Goal: Transaction & Acquisition: Obtain resource

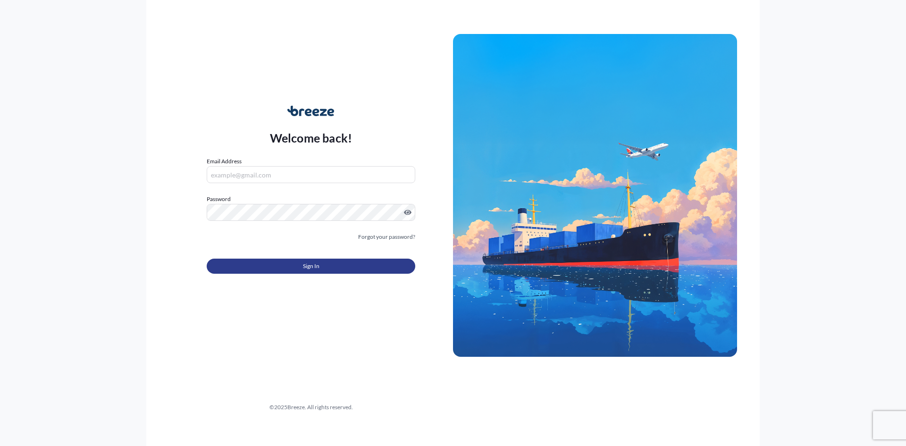
type input "[PERSON_NAME][EMAIL_ADDRESS][DOMAIN_NAME]"
click at [310, 262] on span "Sign In" at bounding box center [311, 266] width 17 height 9
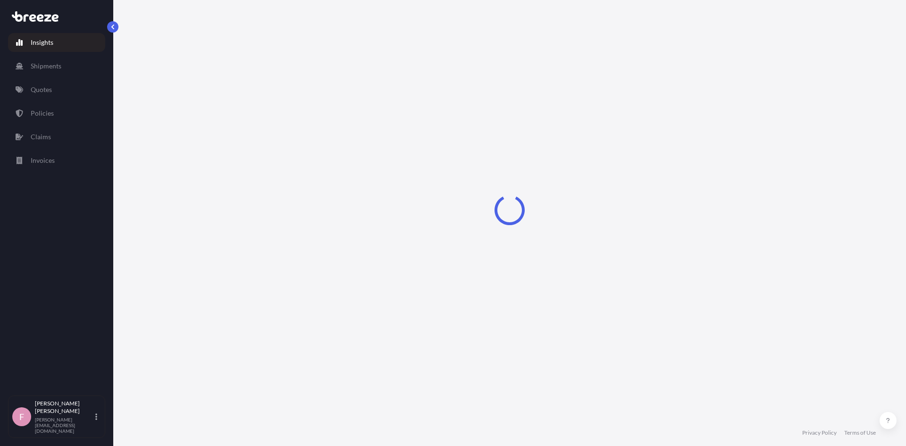
select select "2025"
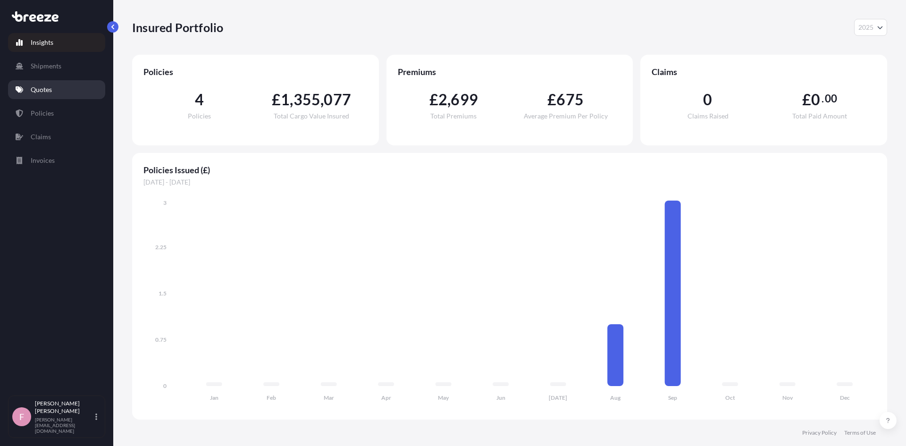
click at [39, 86] on p "Quotes" at bounding box center [41, 89] width 21 height 9
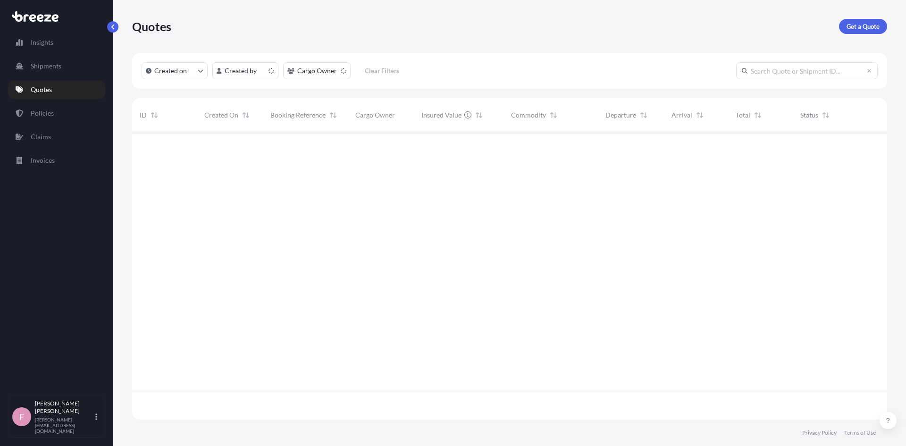
scroll to position [286, 748]
click at [855, 27] on p "Get a Quote" at bounding box center [863, 26] width 33 height 9
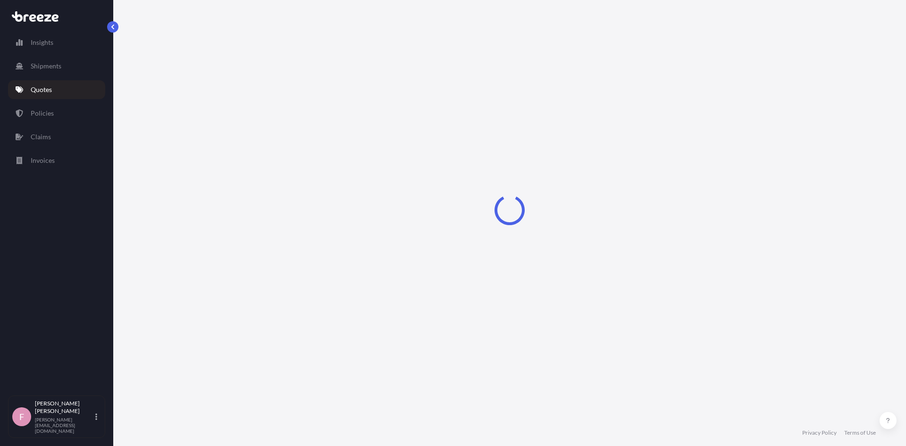
select select "Road"
select select "Sea"
select select "1"
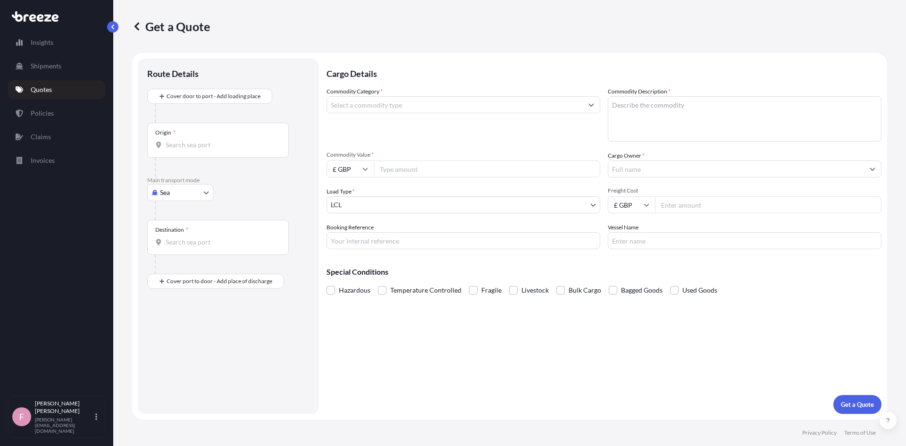
click at [188, 192] on body "Insights Shipments Quotes Policies Claims Invoices F [PERSON_NAME] [PERSON_NAME…" at bounding box center [453, 223] width 906 height 446
click at [175, 235] on div "Air" at bounding box center [180, 234] width 59 height 17
select select "Air"
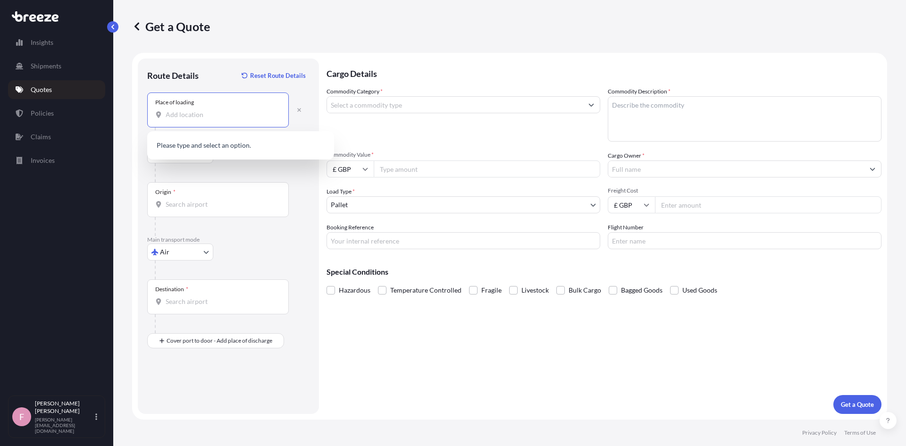
click at [206, 118] on input "Place of loading" at bounding box center [221, 114] width 111 height 9
click at [185, 116] on input "Place of loading" at bounding box center [221, 114] width 111 height 9
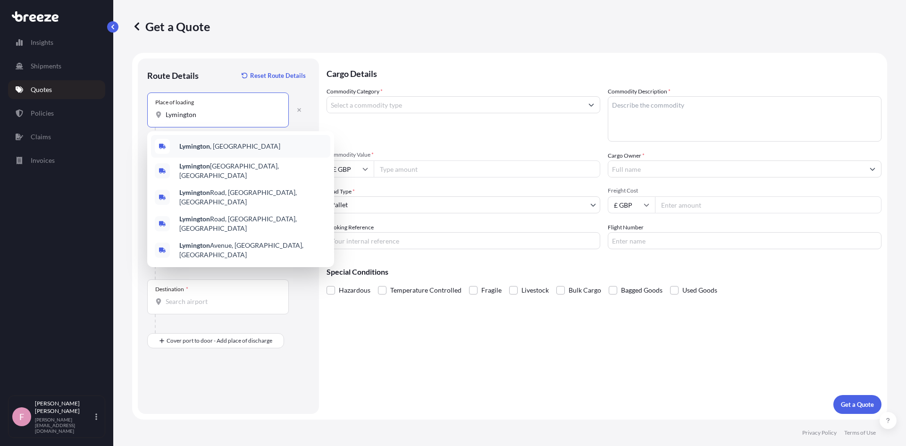
click at [240, 152] on div "[GEOGRAPHIC_DATA] , [GEOGRAPHIC_DATA]" at bounding box center [240, 146] width 179 height 23
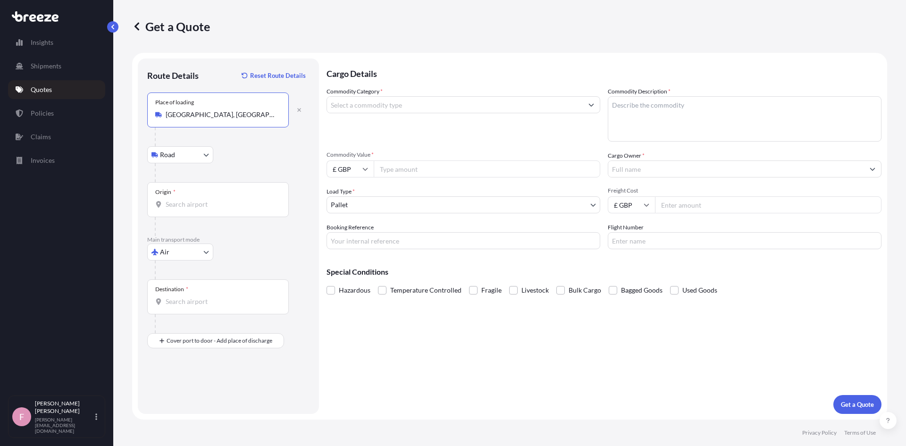
type input "[GEOGRAPHIC_DATA], [GEOGRAPHIC_DATA]"
click at [178, 206] on input "Origin *" at bounding box center [221, 204] width 111 height 9
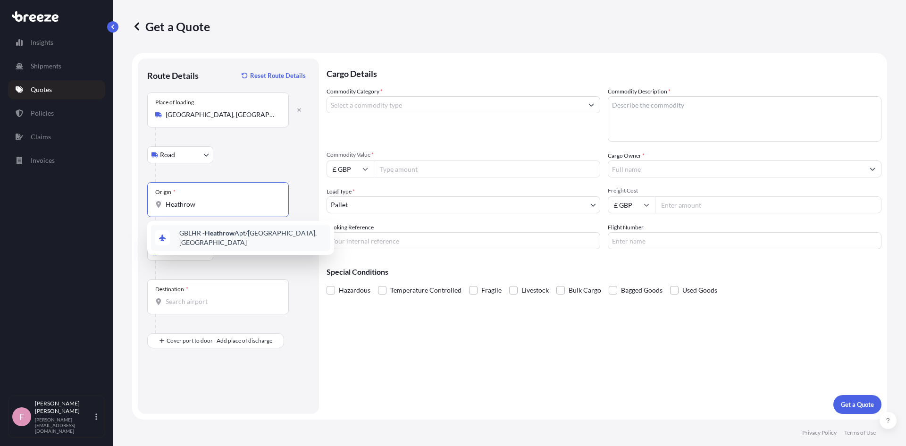
click at [191, 232] on span "GBLHR - Heathrow Apt/[GEOGRAPHIC_DATA], [GEOGRAPHIC_DATA]" at bounding box center [252, 237] width 147 height 19
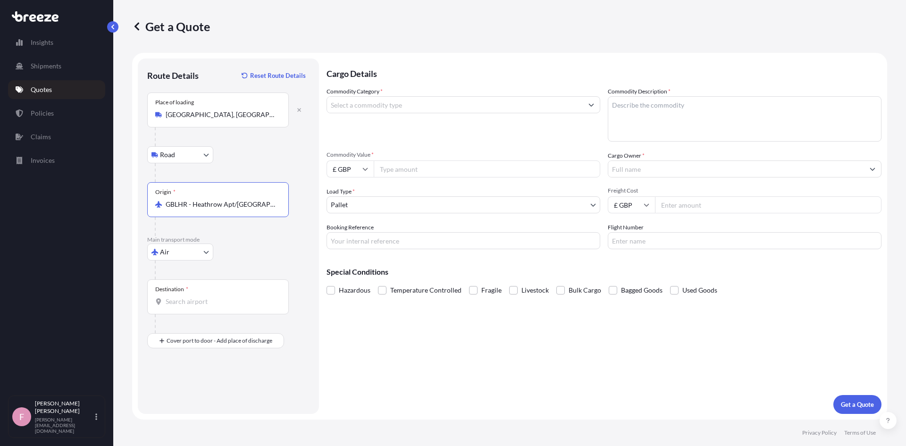
type input "GBLHR - Heathrow Apt/[GEOGRAPHIC_DATA], [GEOGRAPHIC_DATA]"
click at [194, 305] on input "Destination *" at bounding box center [221, 301] width 111 height 9
type input "[PERSON_NAME] - [GEOGRAPHIC_DATA], [GEOGRAPHIC_DATA]"
click at [397, 103] on input "Commodity Category *" at bounding box center [455, 104] width 256 height 17
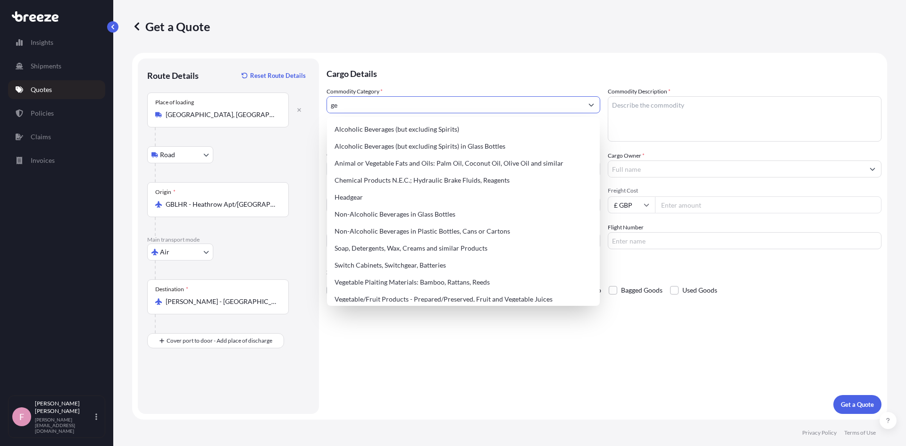
type input "g"
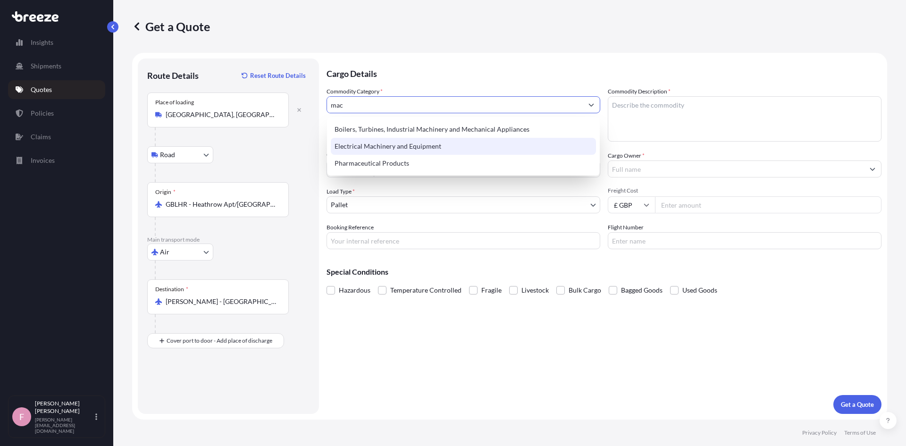
click at [427, 148] on div "Electrical Machinery and Equipment" at bounding box center [463, 146] width 265 height 17
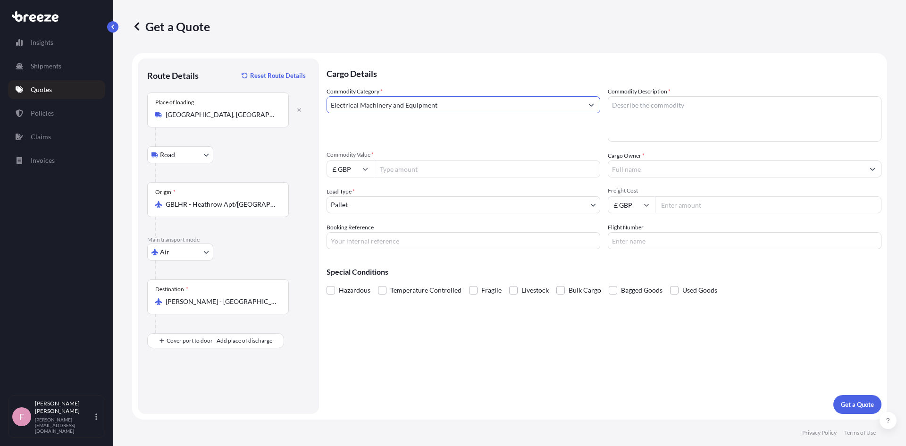
type input "Electrical Machinery and Equipment"
click at [656, 111] on textarea "Commodity Description *" at bounding box center [745, 118] width 274 height 45
type textarea "G"
type textarea "Oilwell"
click at [355, 169] on input "£ GBP" at bounding box center [350, 169] width 47 height 17
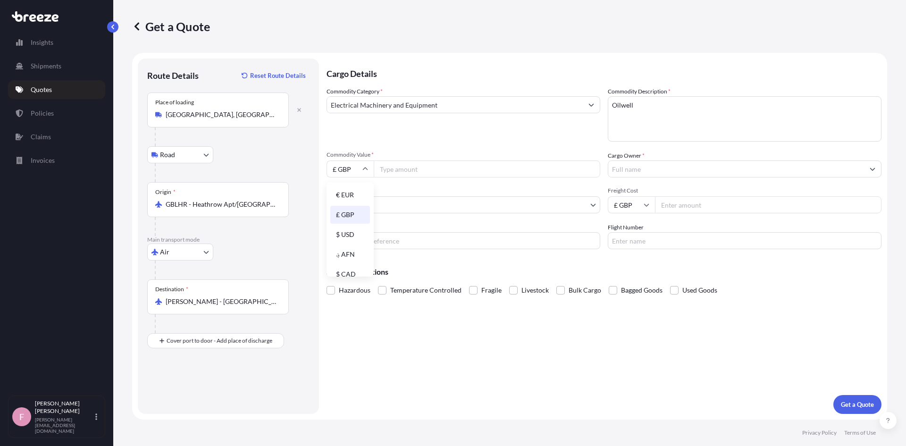
click at [348, 235] on div "$ USD" at bounding box center [350, 235] width 40 height 18
type input "$ USD"
click at [488, 170] on input "Commodity Value *" at bounding box center [487, 169] width 227 height 17
type input "13476"
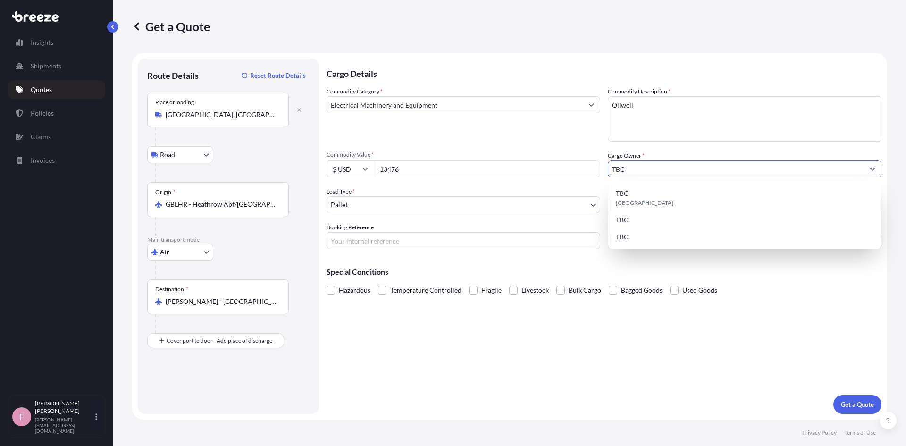
type input "TBC"
type input "650"
type input "TBC"
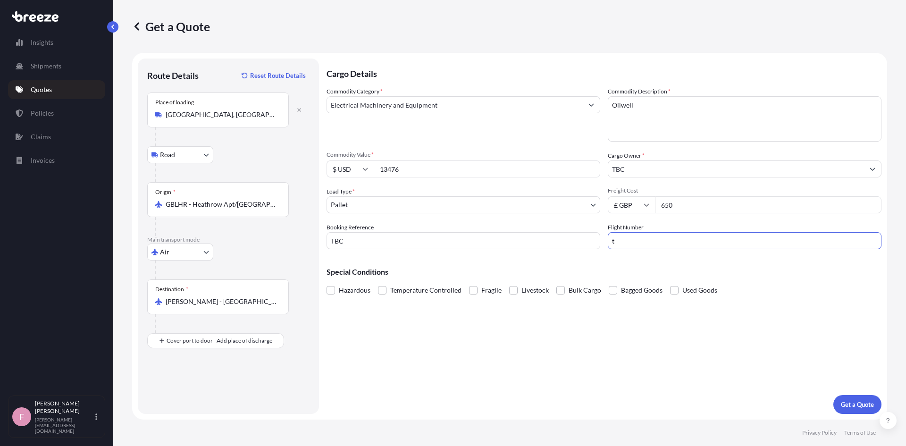
type input "TBC"
click at [865, 397] on button "Get a Quote" at bounding box center [858, 404] width 48 height 19
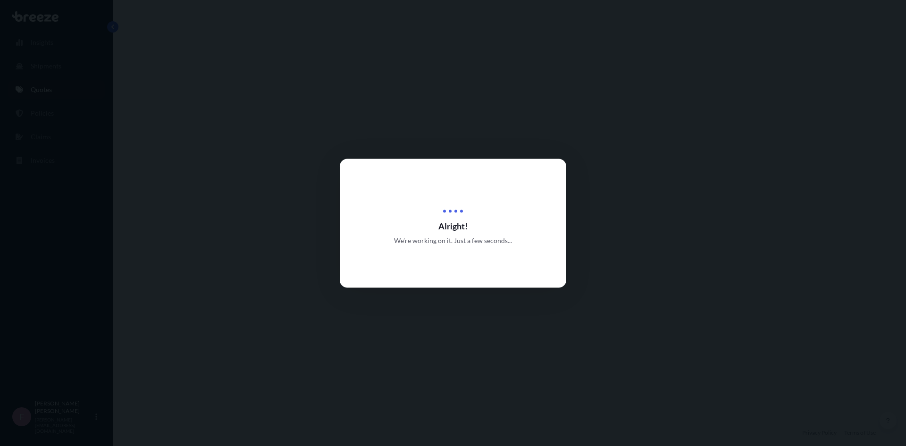
select select "Road"
select select "Air"
select select "1"
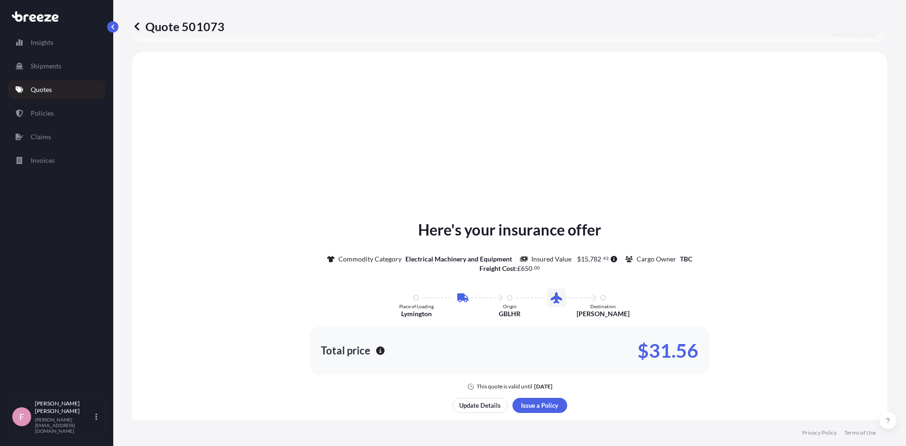
scroll to position [322, 0]
